Goal: Entertainment & Leisure: Consume media (video, audio)

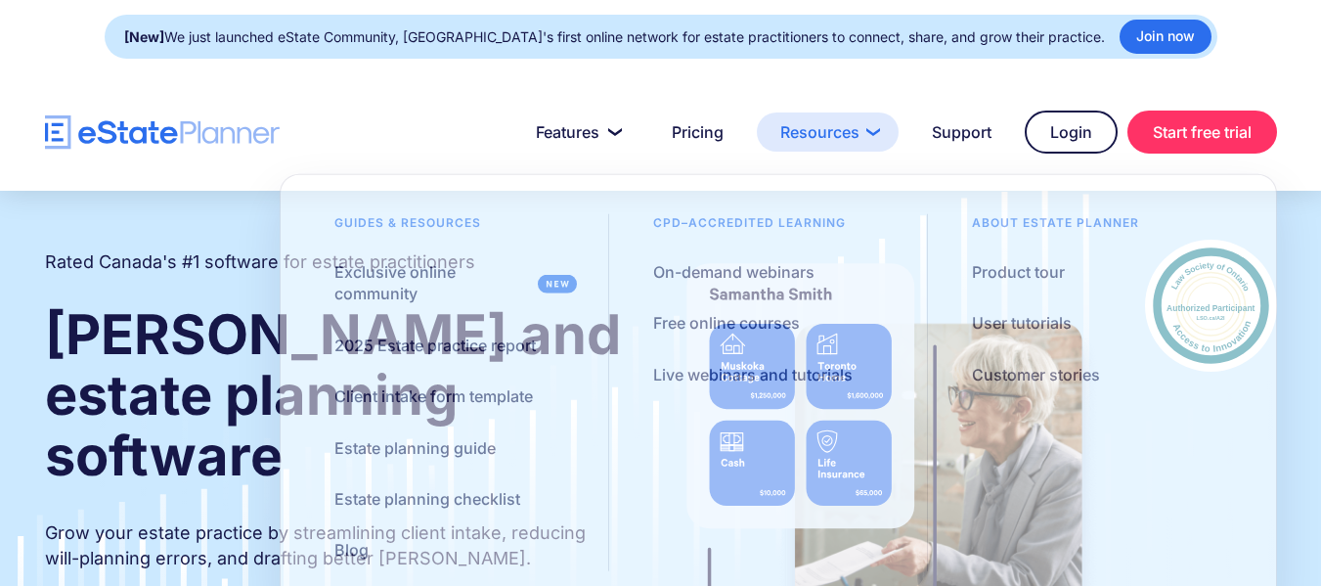
click at [847, 139] on link "Resources" at bounding box center [828, 131] width 142 height 39
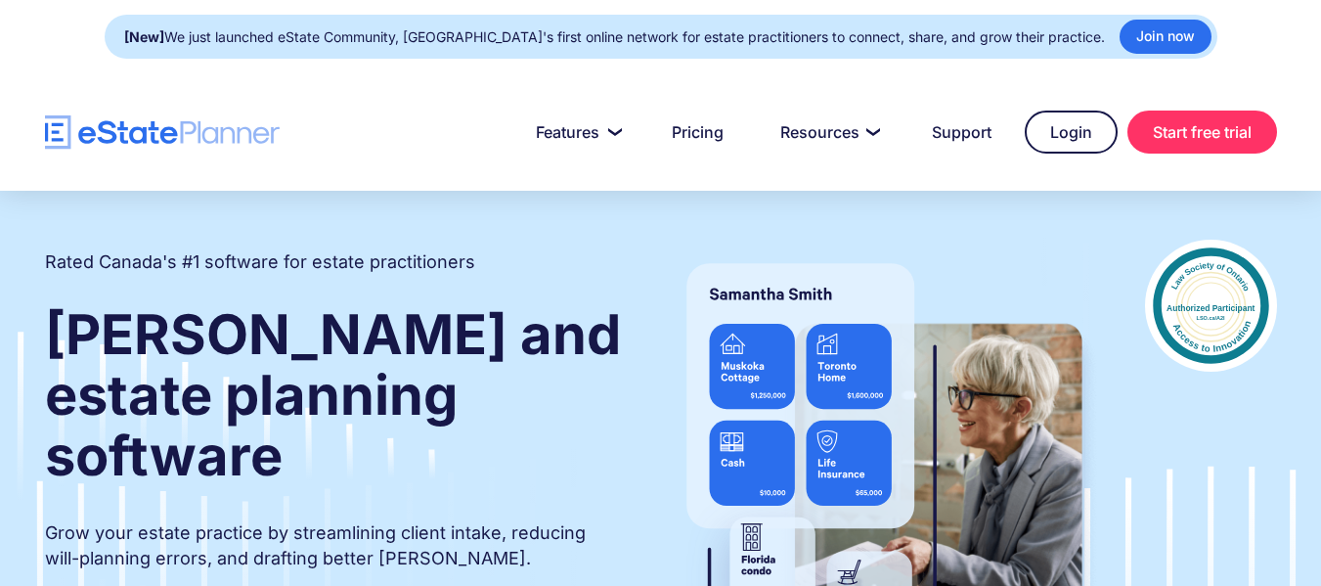
click at [1144, 84] on div at bounding box center [660, 131] width 1321 height 117
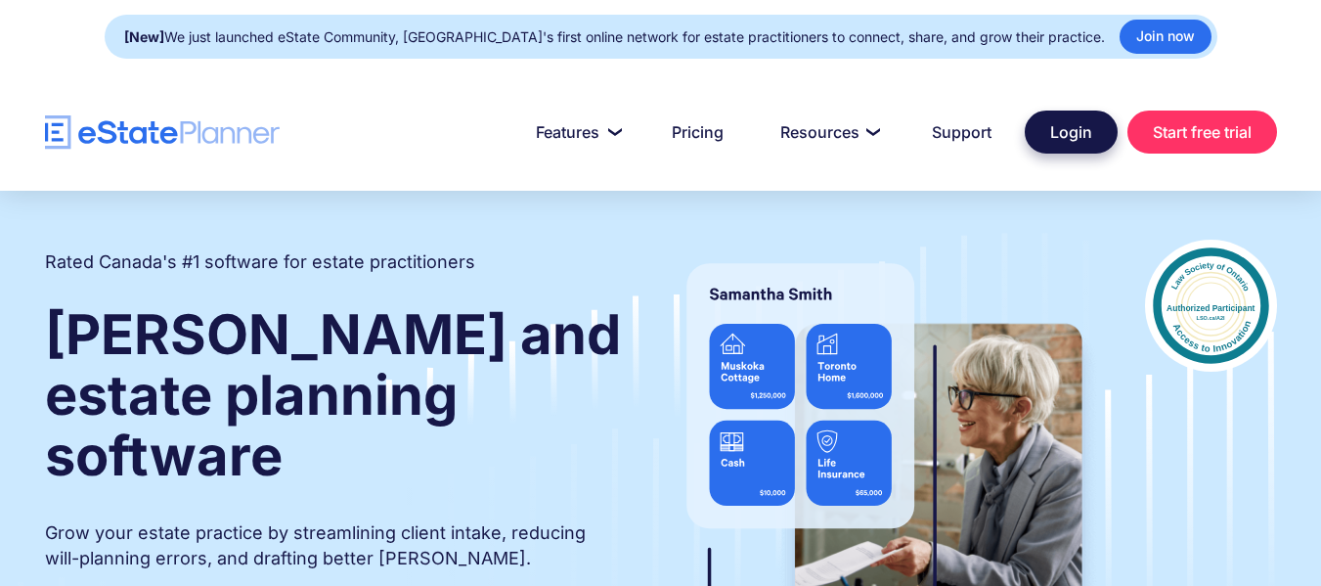
click at [1074, 138] on link "Login" at bounding box center [1071, 132] width 93 height 43
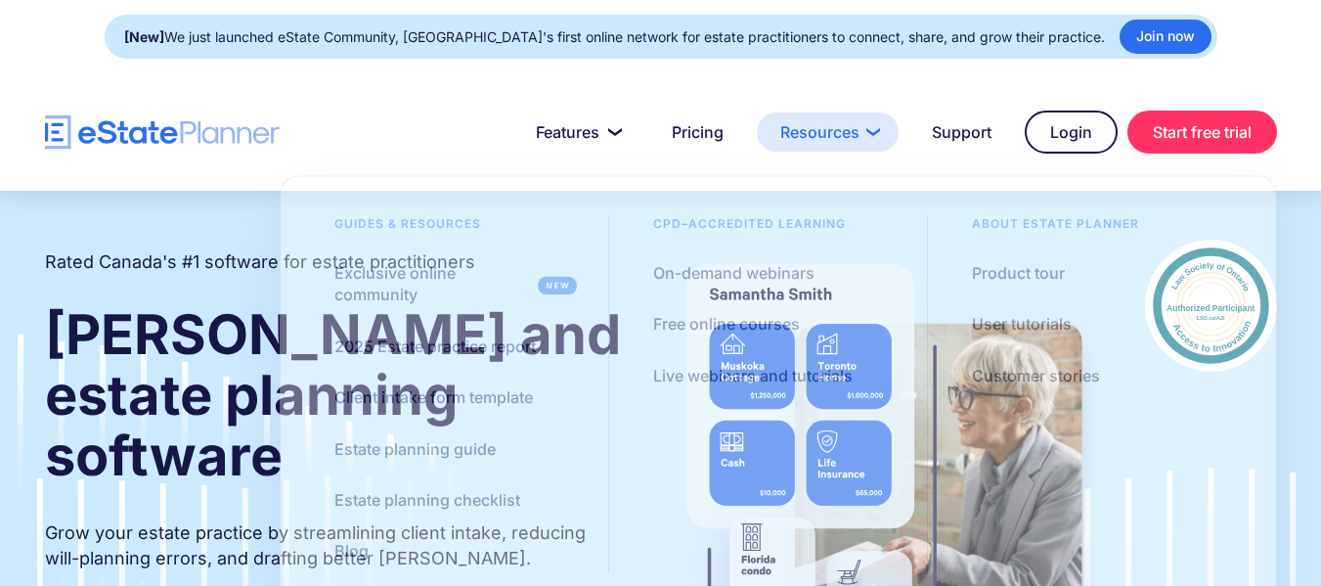
click at [842, 135] on link "Resources" at bounding box center [828, 131] width 142 height 39
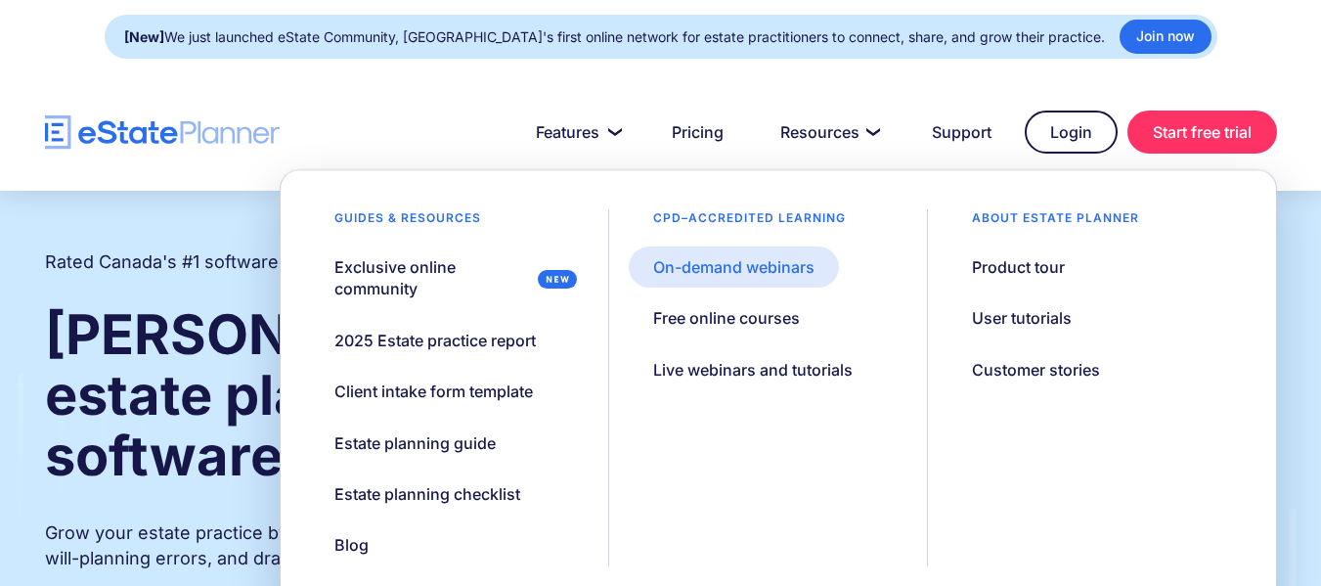
click at [733, 271] on div "On-demand webinars" at bounding box center [733, 267] width 161 height 22
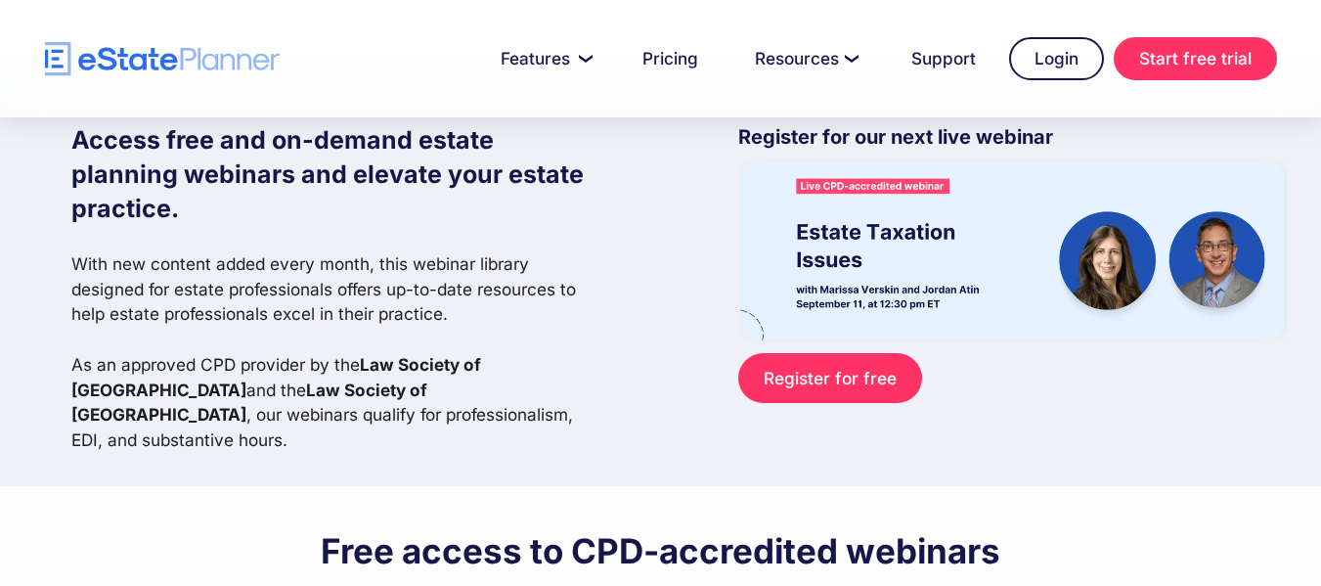
scroll to position [98, 0]
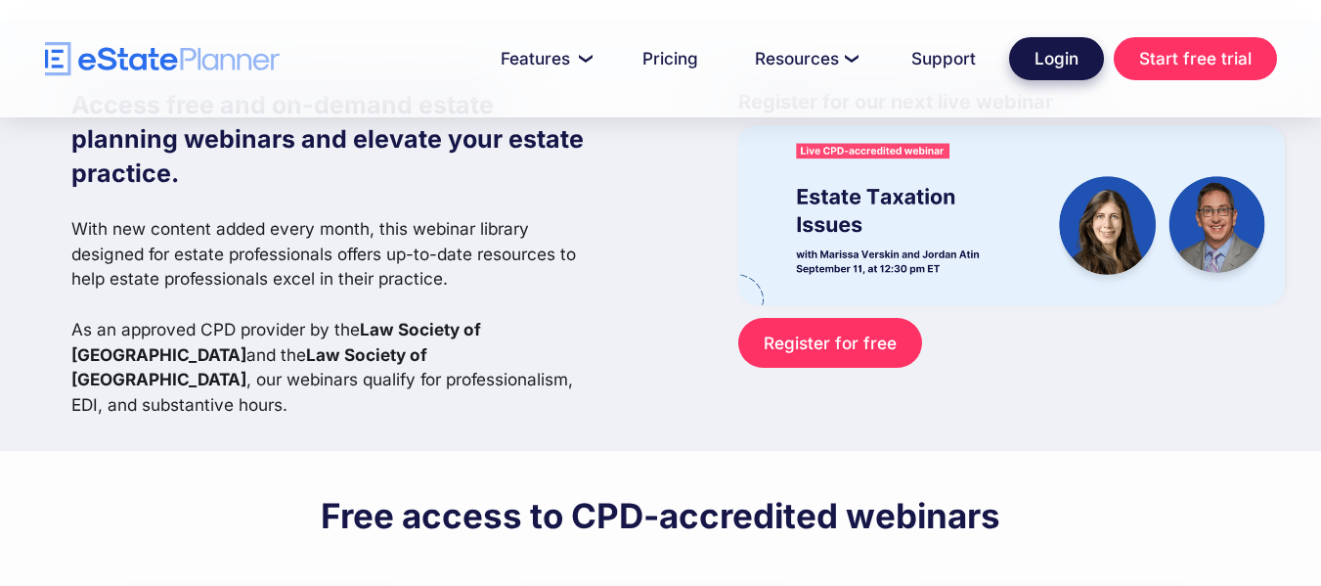
click at [1055, 53] on link "Login" at bounding box center [1056, 58] width 95 height 43
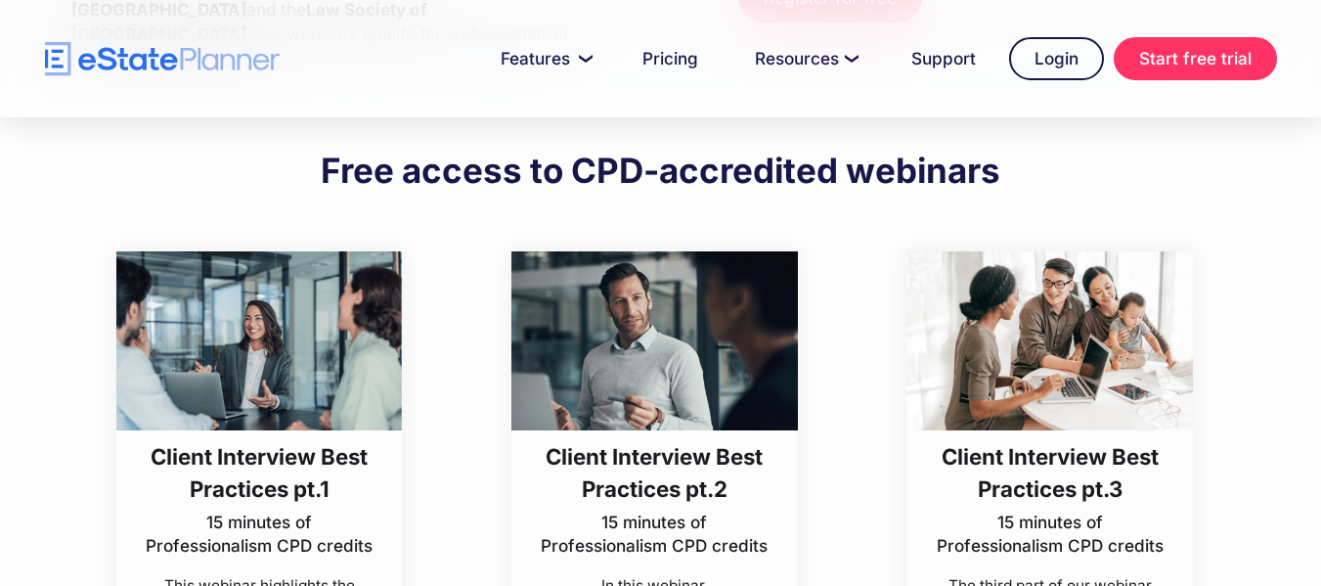
scroll to position [685, 0]
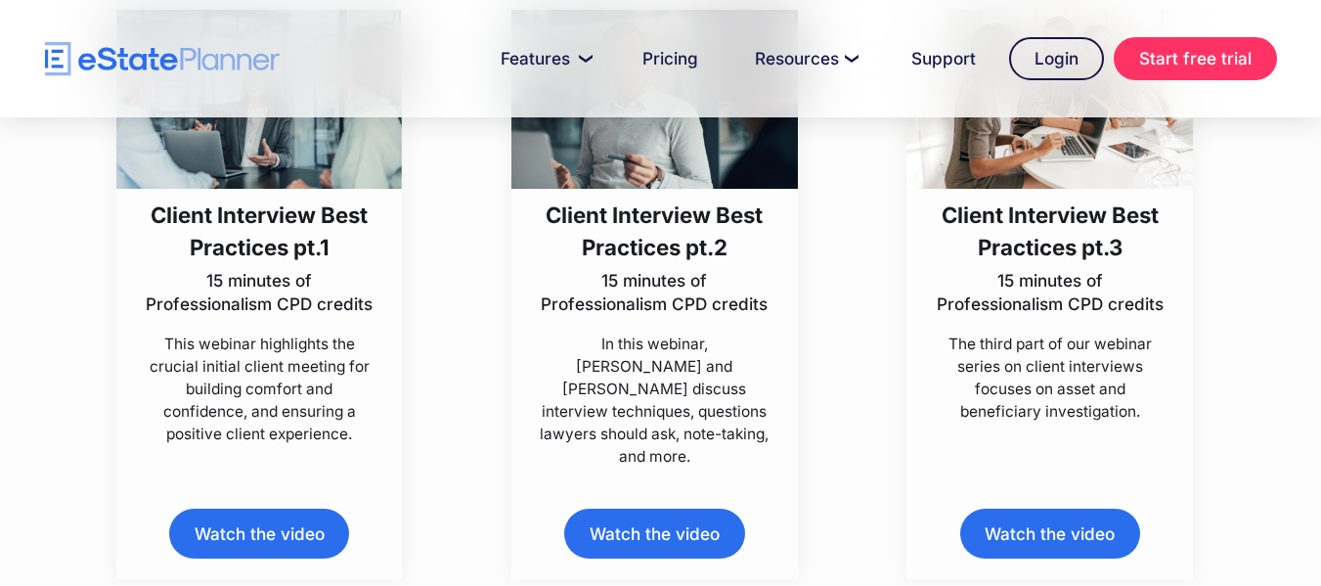
click at [282, 513] on link "Watch the video" at bounding box center [259, 534] width 180 height 50
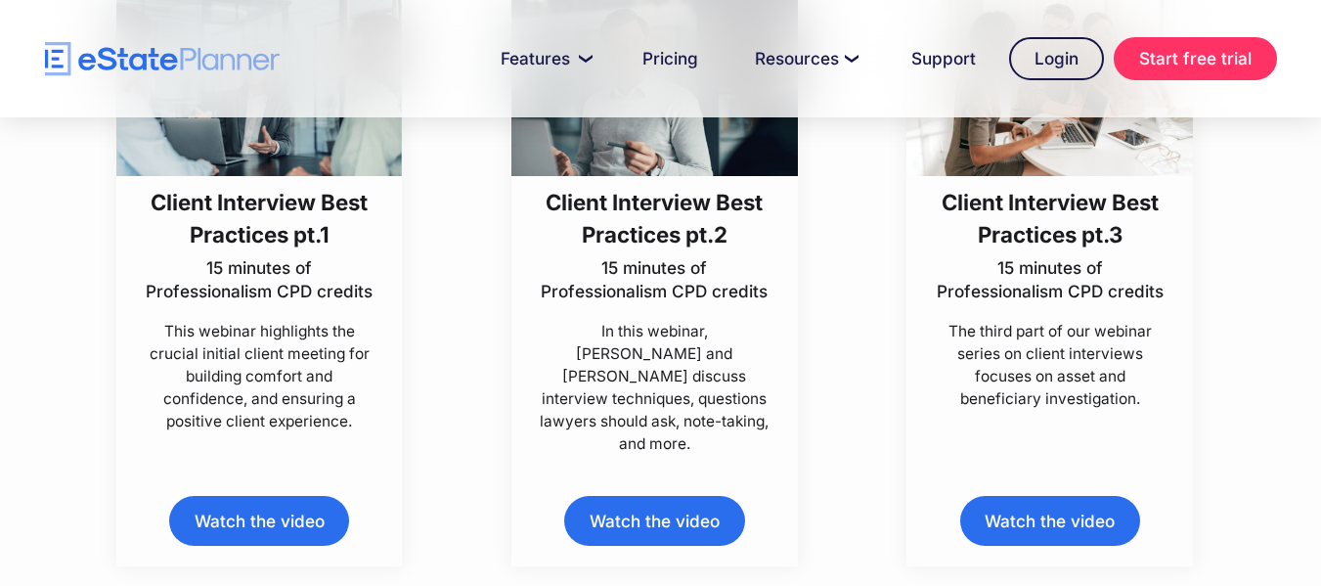
scroll to position [782, 0]
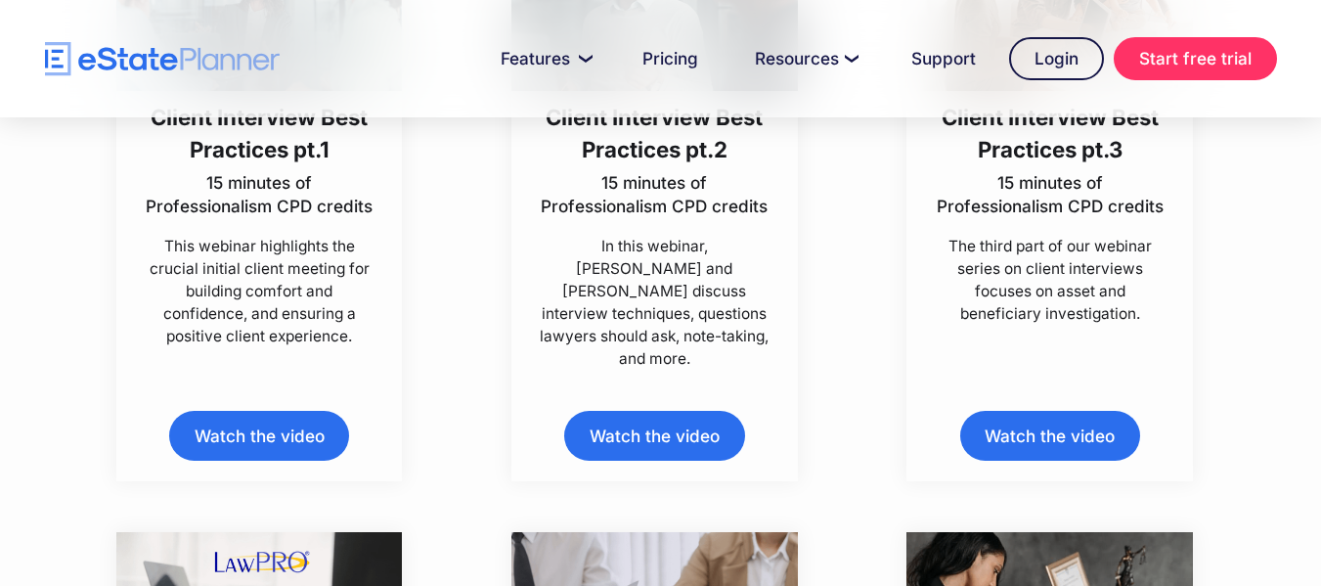
click at [640, 417] on link "Watch the video" at bounding box center [654, 436] width 180 height 50
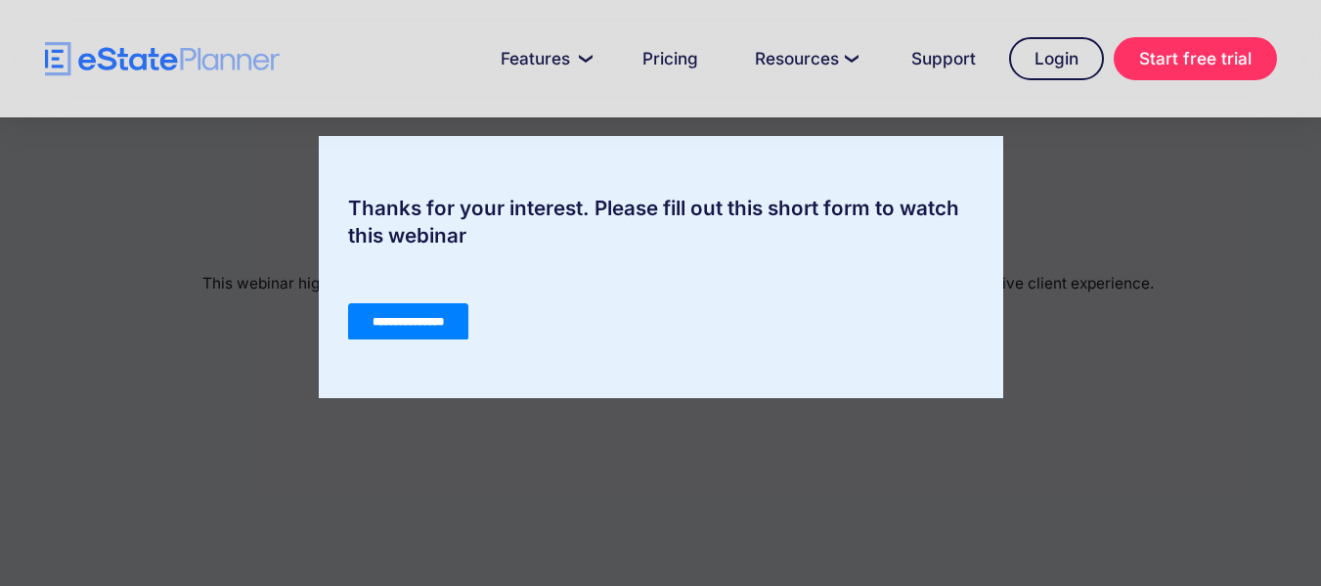
click at [429, 333] on input "**********" at bounding box center [407, 321] width 120 height 37
click at [467, 327] on input "**********" at bounding box center [407, 321] width 120 height 37
